Goal: Transaction & Acquisition: Download file/media

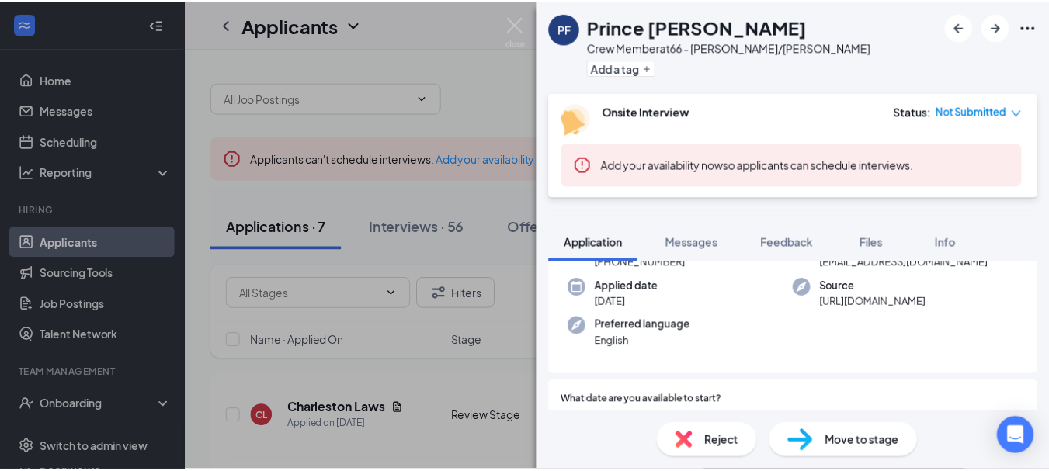
scroll to position [155, 0]
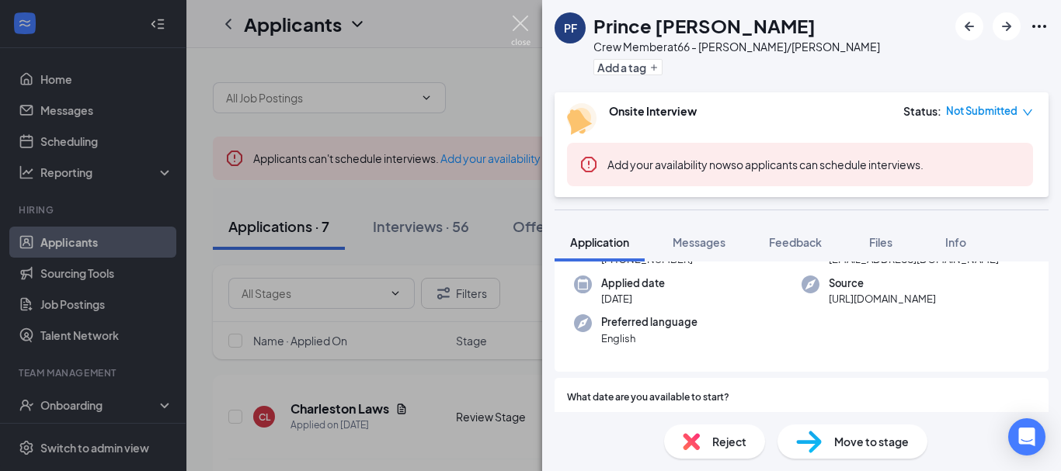
click at [518, 26] on img at bounding box center [520, 31] width 19 height 30
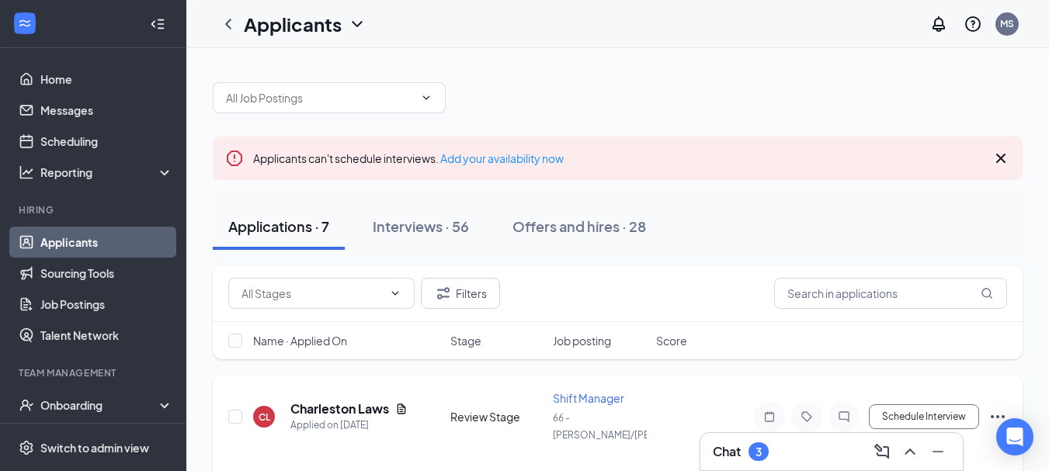
click at [398, 407] on div "Charleston Laws" at bounding box center [348, 409] width 117 height 17
click at [401, 403] on icon "Document" at bounding box center [401, 409] width 12 height 12
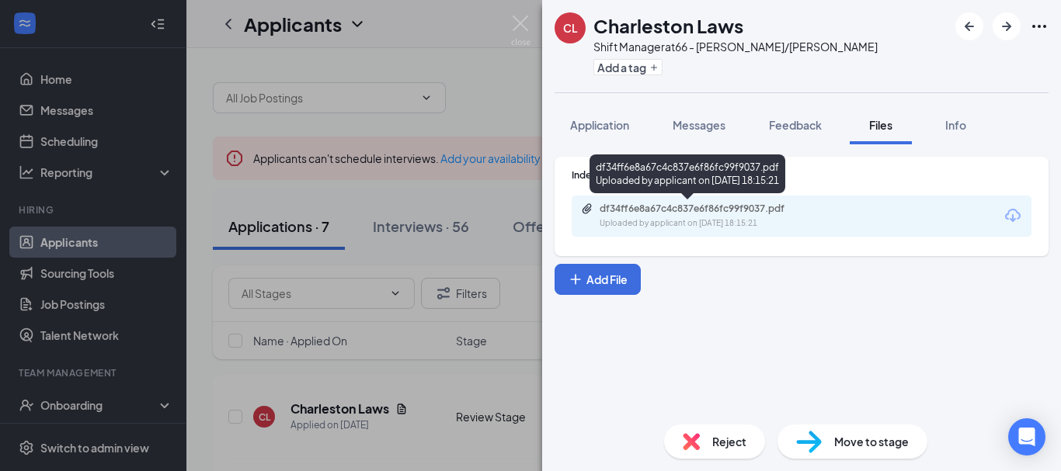
click at [693, 210] on div "df34ff6e8a67c4c837e6f86fc99f9037.pdf" at bounding box center [707, 209] width 217 height 12
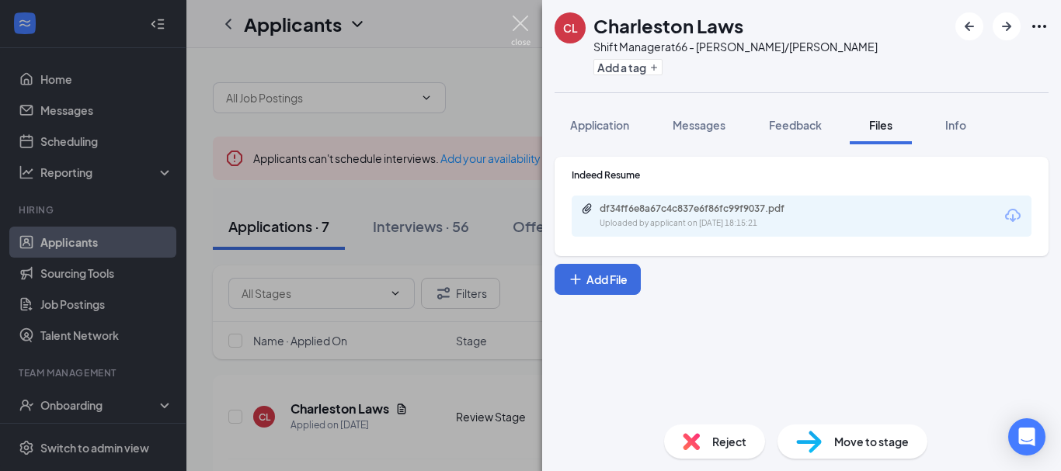
click at [527, 27] on img at bounding box center [520, 31] width 19 height 30
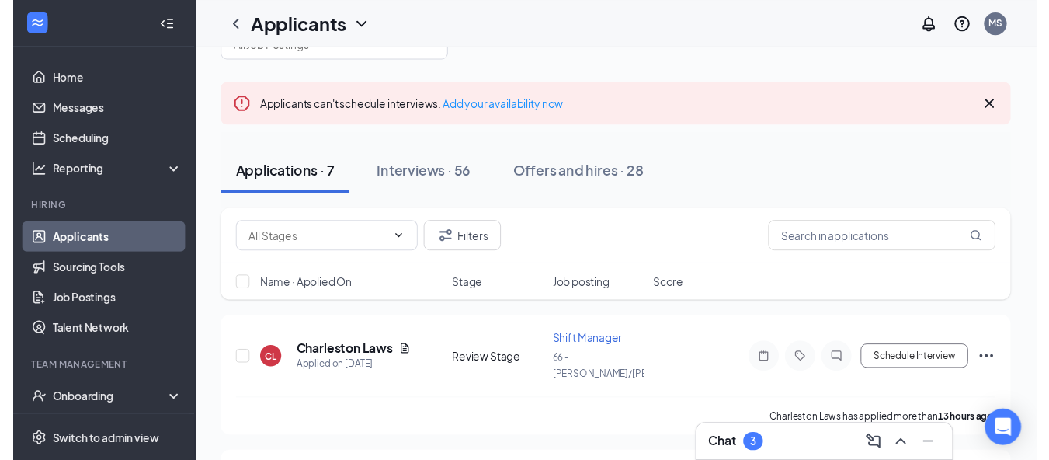
scroll to position [155, 0]
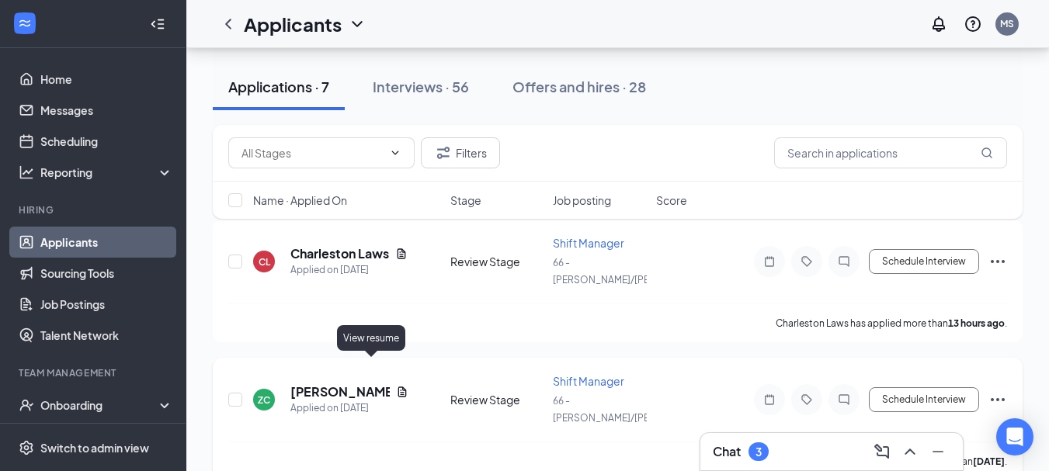
click at [396, 386] on icon "Document" at bounding box center [402, 392] width 12 height 12
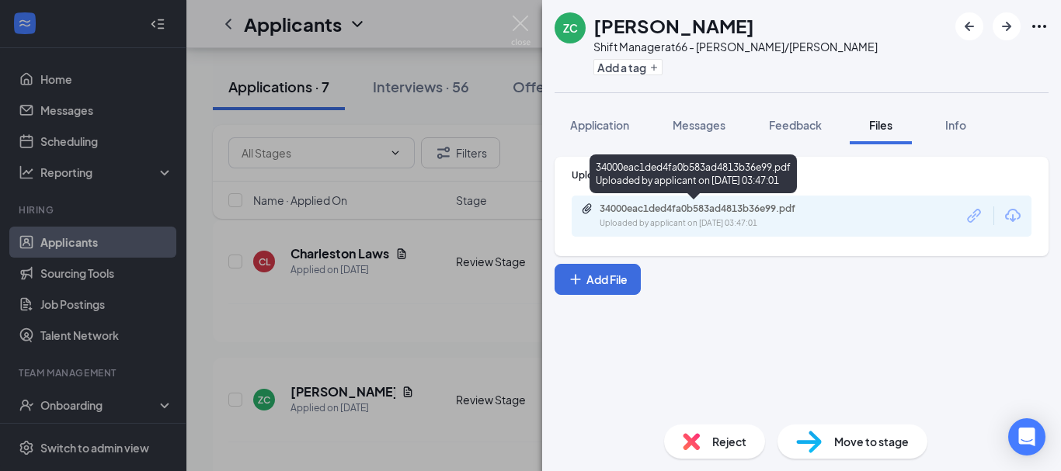
click at [700, 207] on div "34000eac1ded4fa0b583ad4813b36e99.pdf" at bounding box center [707, 209] width 217 height 12
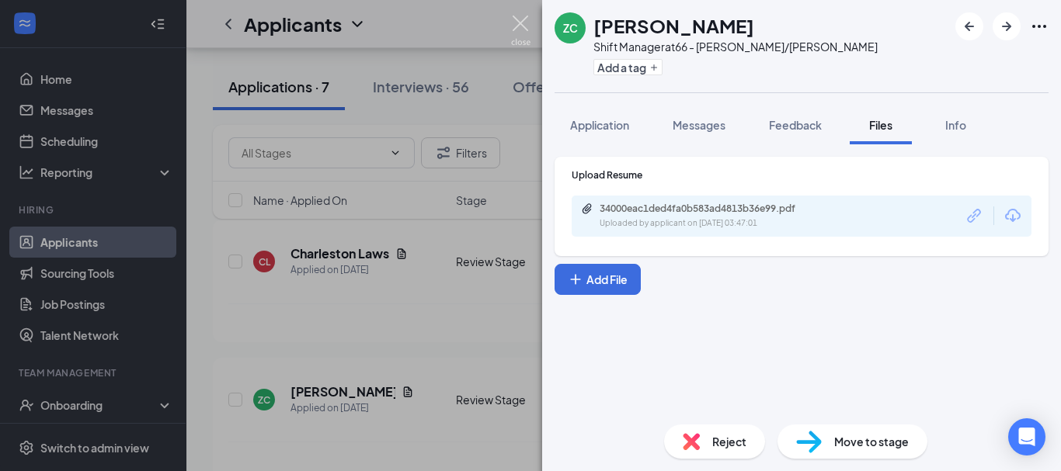
click at [515, 32] on img at bounding box center [520, 31] width 19 height 30
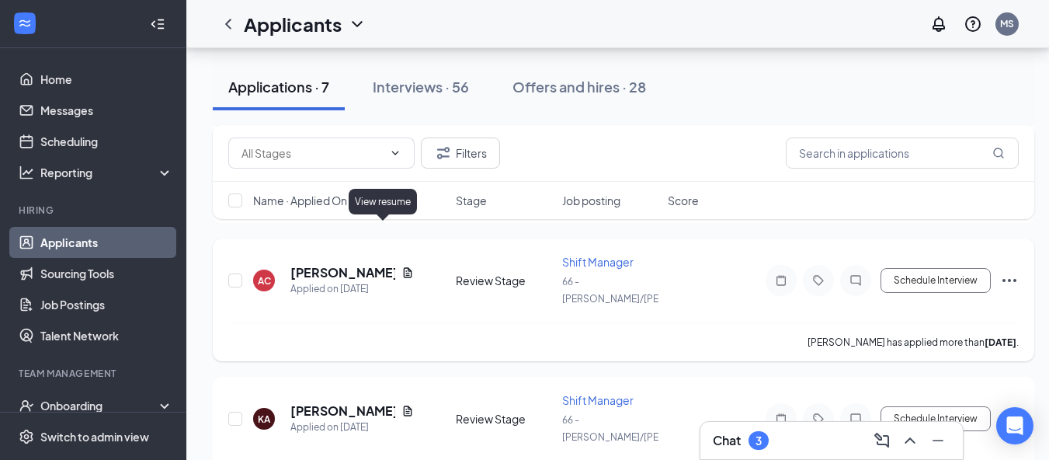
scroll to position [466, 0]
